Goal: Transaction & Acquisition: Purchase product/service

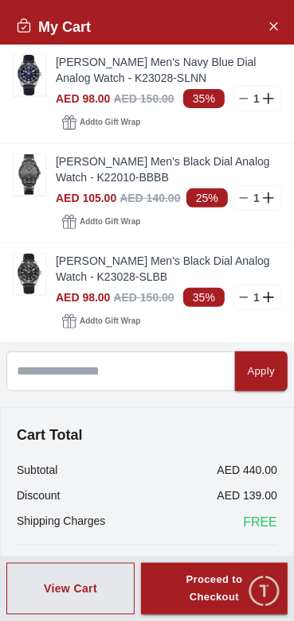
click at [19, 195] on img at bounding box center [30, 174] width 32 height 41
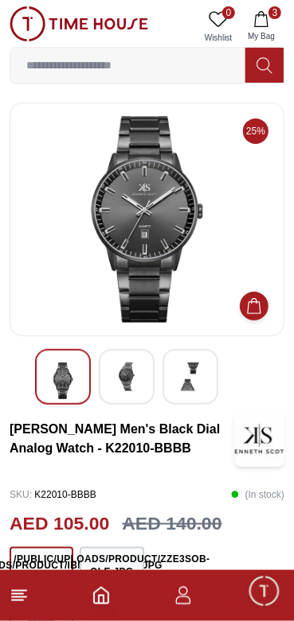
click at [130, 401] on div at bounding box center [127, 377] width 56 height 56
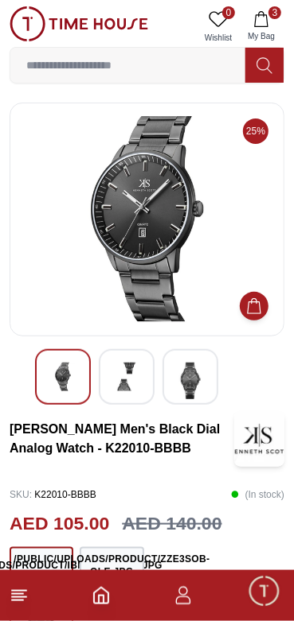
click at [194, 378] on img at bounding box center [190, 381] width 29 height 37
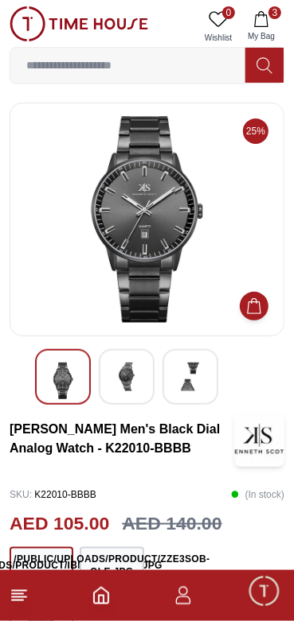
click at [128, 371] on img at bounding box center [126, 377] width 29 height 29
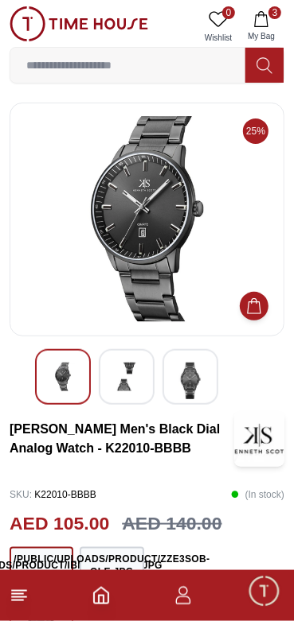
click at [60, 370] on img at bounding box center [63, 377] width 29 height 29
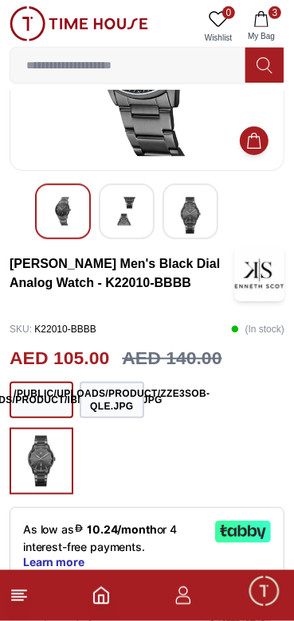
scroll to position [166, 0]
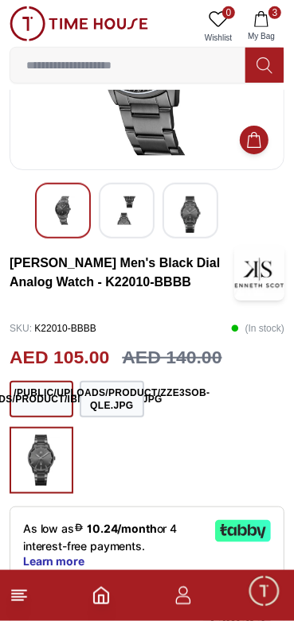
click at [105, 216] on div at bounding box center [127, 211] width 56 height 56
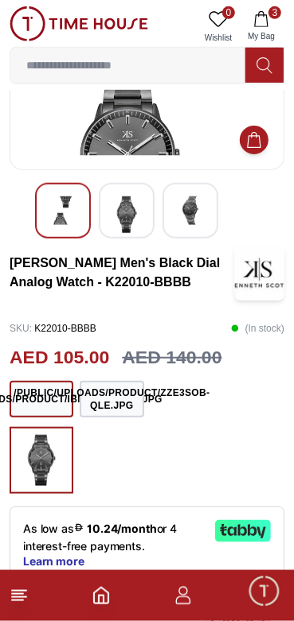
click at [164, 215] on div at bounding box center [190, 211] width 56 height 56
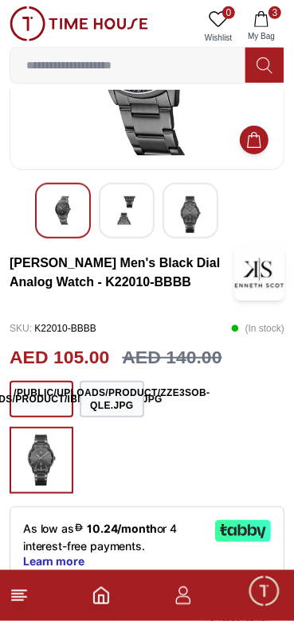
click at [72, 206] on img at bounding box center [63, 210] width 29 height 29
click at [24, 597] on line at bounding box center [19, 597] width 14 height 0
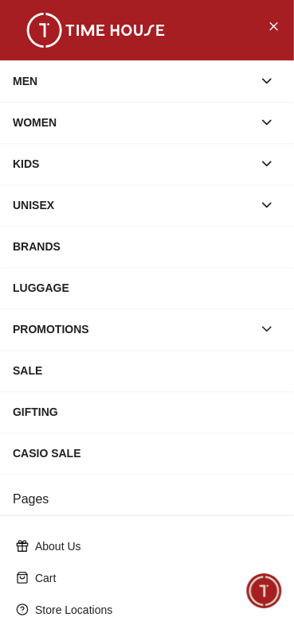
scroll to position [266, 0]
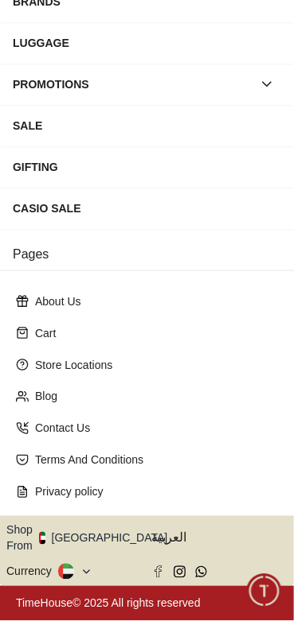
click at [68, 565] on icon at bounding box center [63, 567] width 10 height 6
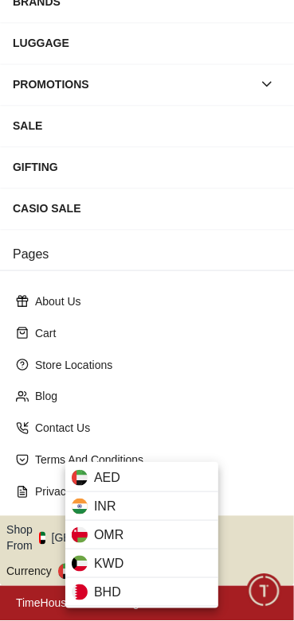
scroll to position [257, 0]
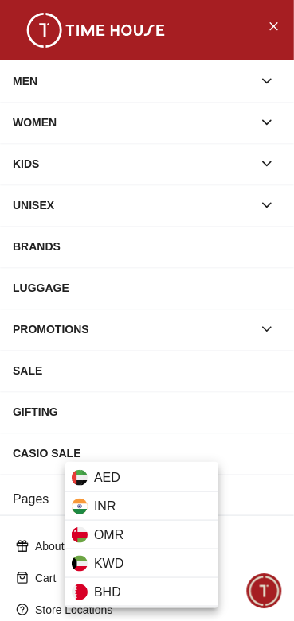
click at [274, 33] on div at bounding box center [147, 310] width 294 height 621
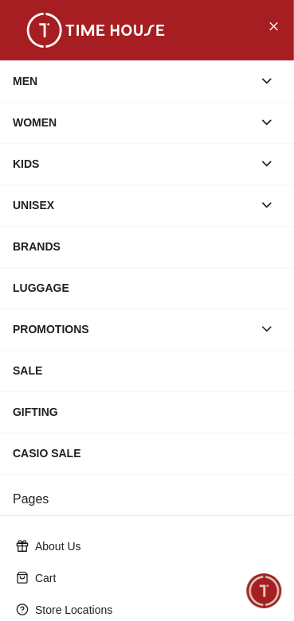
click at [271, 21] on icon "Close Menu" at bounding box center [272, 26] width 13 height 20
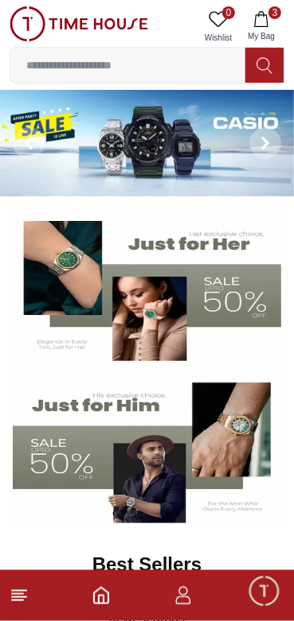
click at [262, 33] on span "My Bag" at bounding box center [261, 36] width 40 height 12
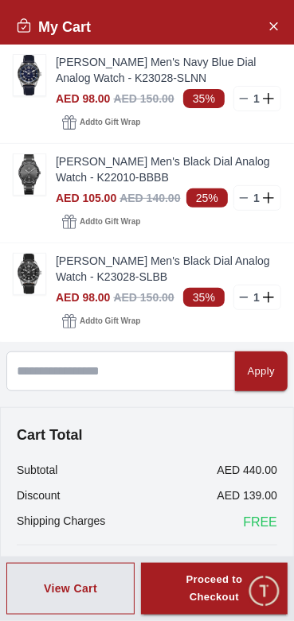
click at [247, 198] on line at bounding box center [243, 198] width 7 height 0
